Goal: Task Accomplishment & Management: Manage account settings

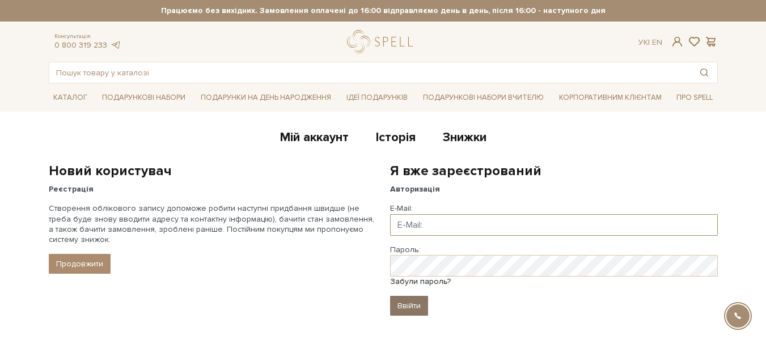
type input "info@keynas.com"
click at [409, 308] on input "Ввійти" at bounding box center [409, 306] width 38 height 20
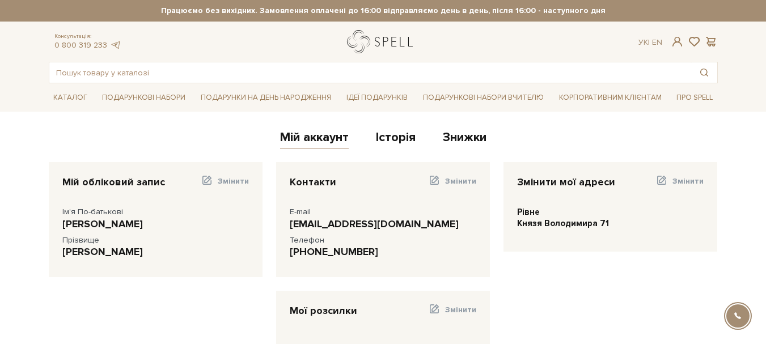
click at [395, 38] on link "logo" at bounding box center [382, 41] width 71 height 23
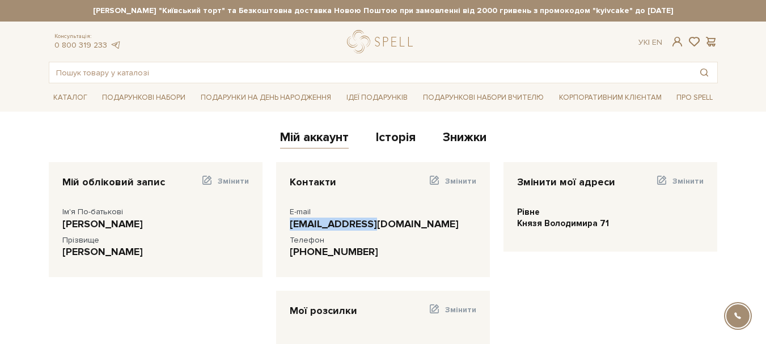
drag, startPoint x: 383, startPoint y: 226, endPoint x: 289, endPoint y: 227, distance: 94.1
click at [289, 227] on div "Контакти Змінити E-mail info@keynas.com Телефон 38 (067) 501 28 28" at bounding box center [383, 219] width 214 height 115
copy div "info@keynas.com"
